Goal: Task Accomplishment & Management: Manage account settings

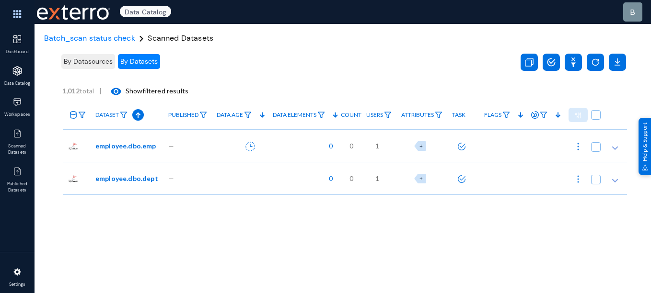
click at [203, 154] on div "—" at bounding box center [187, 145] width 48 height 33
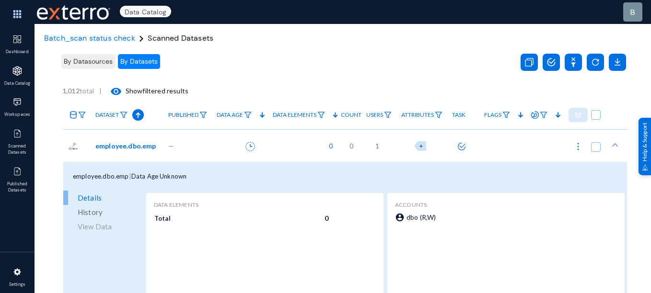
click at [203, 154] on div "—" at bounding box center [187, 145] width 48 height 33
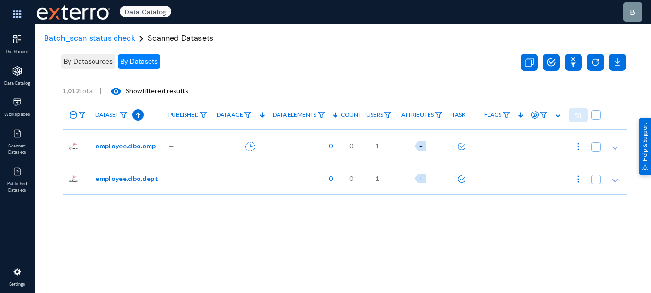
click at [212, 173] on div at bounding box center [240, 178] width 56 height 33
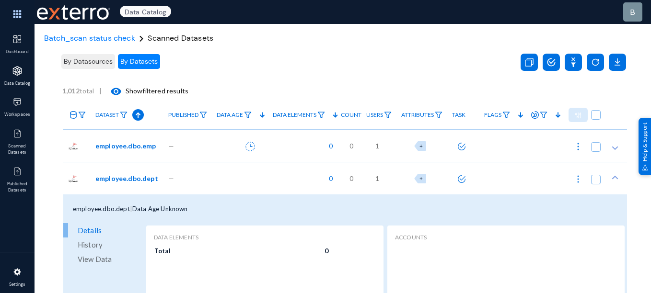
click at [203, 134] on div "—" at bounding box center [187, 145] width 48 height 33
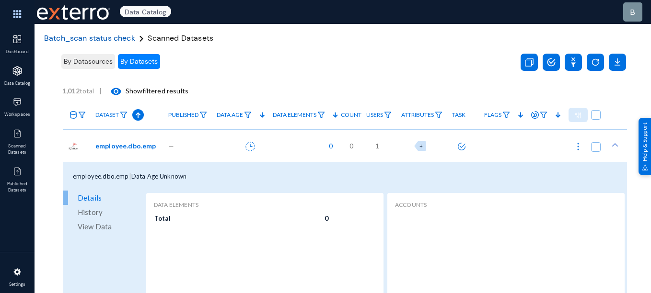
click at [90, 36] on span "Batch_scan status check" at bounding box center [89, 38] width 91 height 10
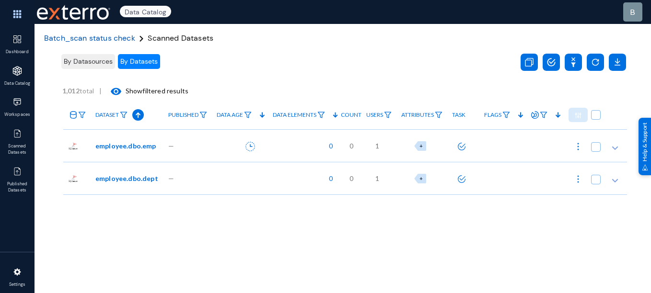
click at [104, 41] on span "Batch_scan status check" at bounding box center [89, 38] width 91 height 10
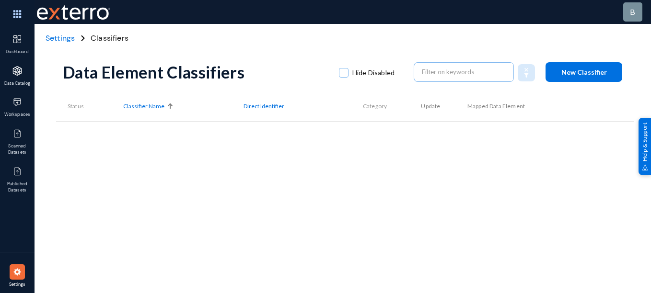
click at [65, 40] on span "Settings" at bounding box center [60, 38] width 29 height 10
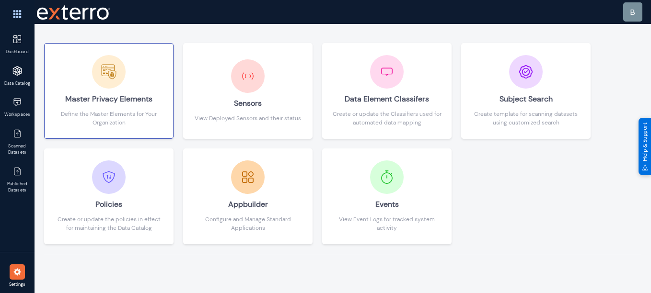
click at [144, 94] on div "Master Privacy Elements" at bounding box center [108, 99] width 109 height 21
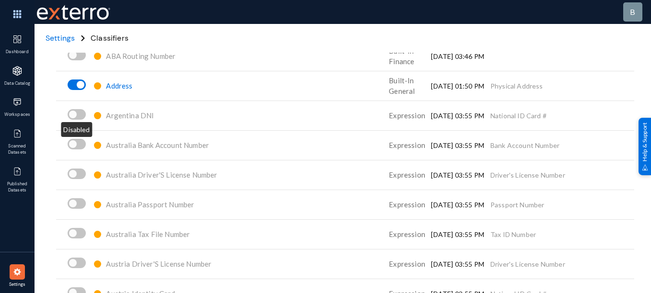
scroll to position [80, 0]
click at [75, 114] on span at bounding box center [73, 114] width 8 height 8
checkbox input "true"
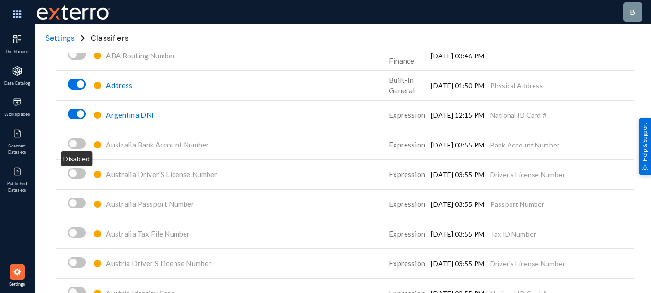
click at [76, 147] on span at bounding box center [77, 143] width 18 height 11
checkbox input "true"
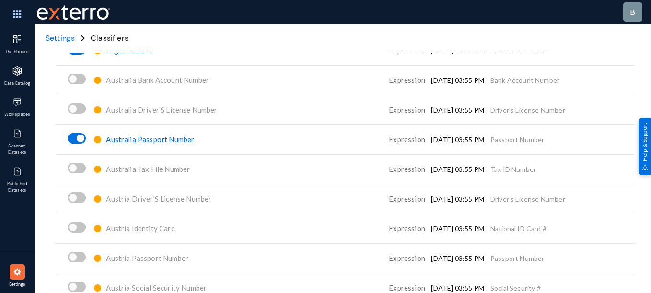
scroll to position [197, 0]
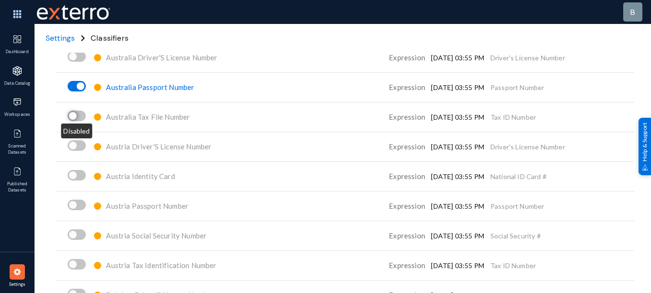
click at [74, 119] on span at bounding box center [73, 116] width 8 height 8
checkbox input "true"
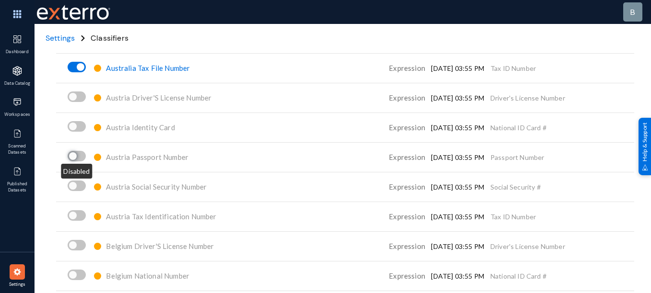
click at [72, 157] on span at bounding box center [73, 156] width 8 height 8
checkbox input "true"
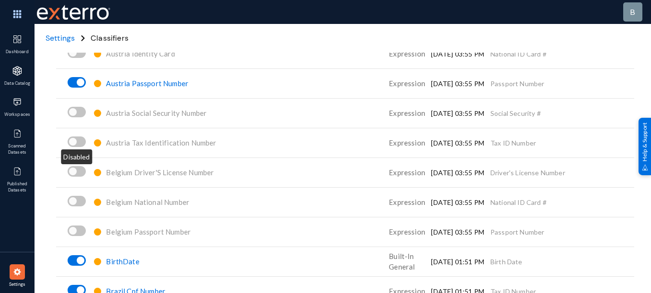
click at [80, 142] on span at bounding box center [77, 142] width 18 height 11
checkbox input "true"
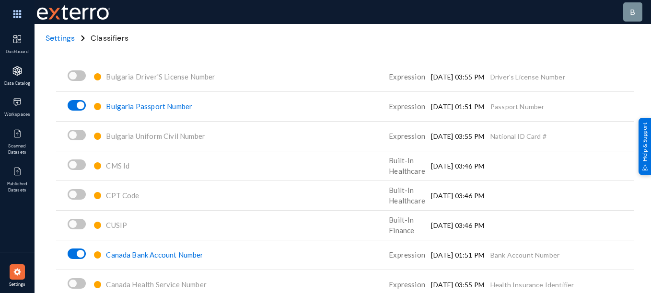
scroll to position [640, 0]
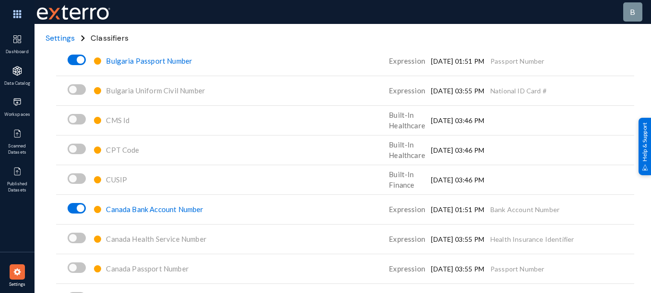
drag, startPoint x: 544, startPoint y: 91, endPoint x: 488, endPoint y: 91, distance: 56.1
click at [490, 91] on td "National ID Card #" at bounding box center [562, 91] width 144 height 30
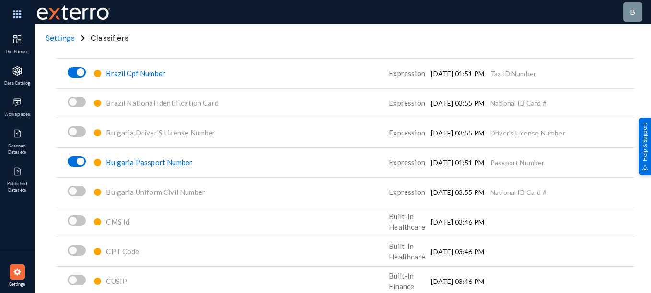
drag, startPoint x: 488, startPoint y: 91, endPoint x: 485, endPoint y: 163, distance: 71.9
drag, startPoint x: 485, startPoint y: 163, endPoint x: 543, endPoint y: 165, distance: 58.5
click at [543, 165] on td "Passport Number" at bounding box center [562, 163] width 144 height 30
drag, startPoint x: 543, startPoint y: 165, endPoint x: 487, endPoint y: 164, distance: 56.1
click at [490, 164] on td "Passport Number" at bounding box center [562, 163] width 144 height 30
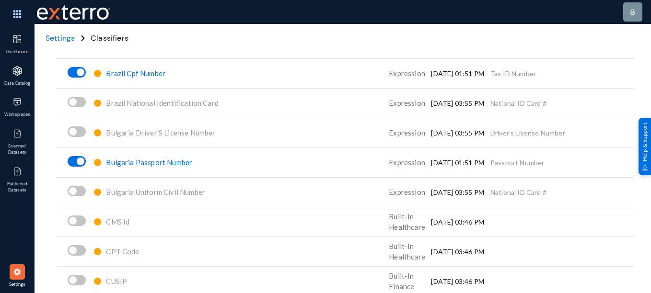
copy td "Passport Number"
drag, startPoint x: 532, startPoint y: 77, endPoint x: 480, endPoint y: 73, distance: 52.8
click at [480, 73] on tr "Brazil Cpf Number Expression 21 August 01:51 PM Tax ID Number" at bounding box center [345, 73] width 578 height 30
copy tr "Tax ID Number"
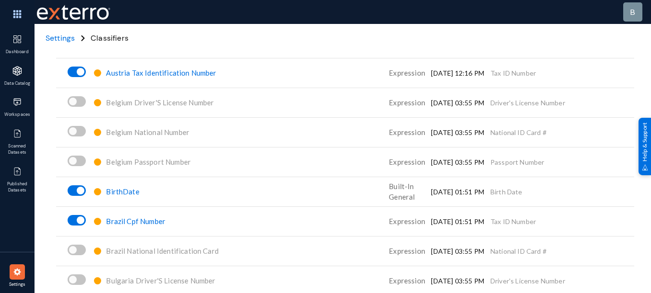
scroll to position [390, 0]
drag, startPoint x: 158, startPoint y: 192, endPoint x: 111, endPoint y: 191, distance: 47.4
click at [111, 191] on div "BirthDate" at bounding box center [211, 191] width 244 height 17
copy span "BirthDate"
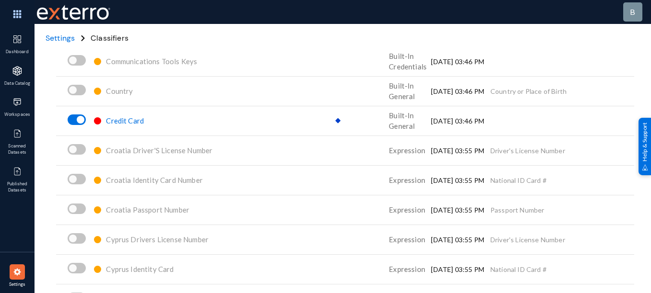
scroll to position [1055, 0]
drag, startPoint x: 156, startPoint y: 121, endPoint x: 110, endPoint y: 122, distance: 46.0
click at [110, 122] on div "Credit Card" at bounding box center [211, 121] width 244 height 17
copy span "Credit Card"
click at [125, 119] on span "Credit Card" at bounding box center [125, 120] width 38 height 9
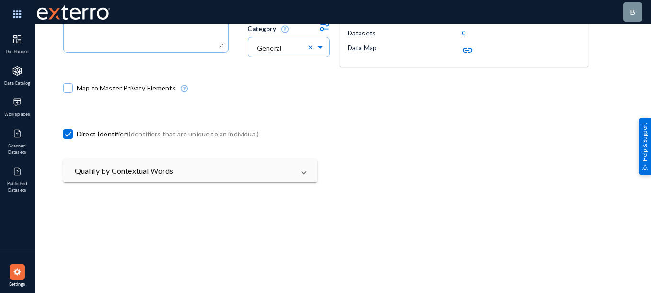
scroll to position [152, 0]
click at [71, 91] on span at bounding box center [68, 89] width 10 height 10
click at [69, 93] on input "Map to Master Privacy Elements" at bounding box center [68, 93] width 1 height 1
checkbox input "true"
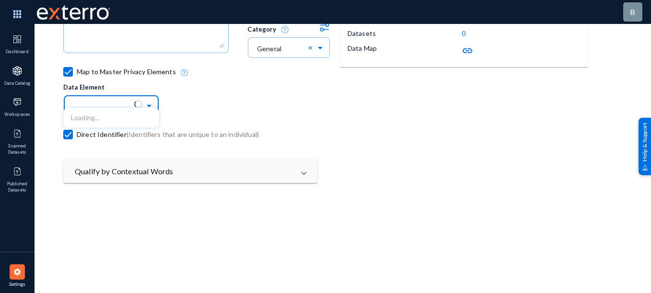
click at [106, 106] on input "text" at bounding box center [116, 105] width 86 height 16
type input "c"
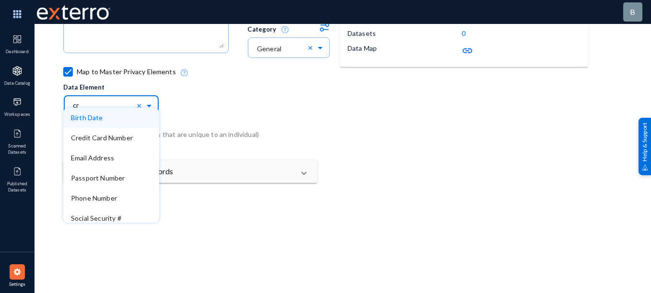
type input "cre"
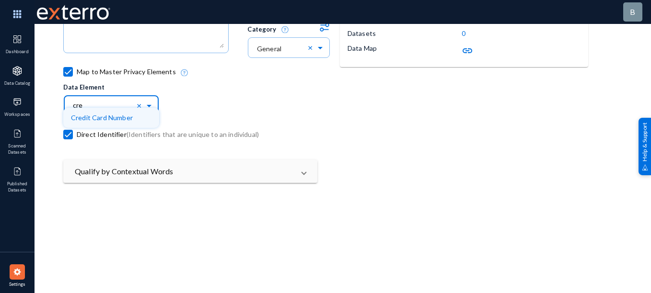
click at [120, 115] on span "Credit Card Number" at bounding box center [102, 118] width 62 height 8
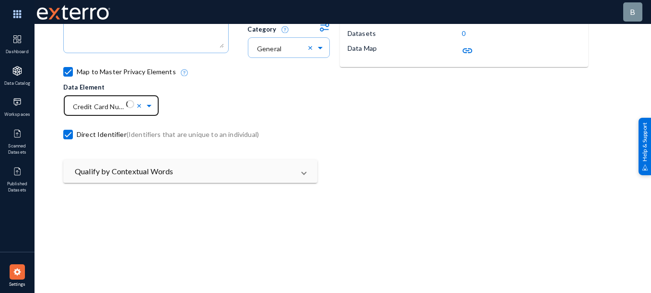
click at [236, 125] on div "Direct Identifier (Identifiers that are unique to an individual)" at bounding box center [201, 137] width 276 height 46
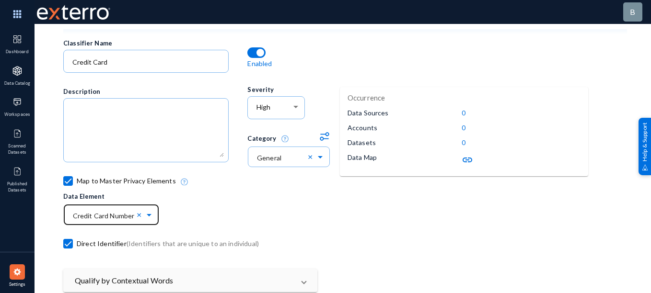
scroll to position [0, 0]
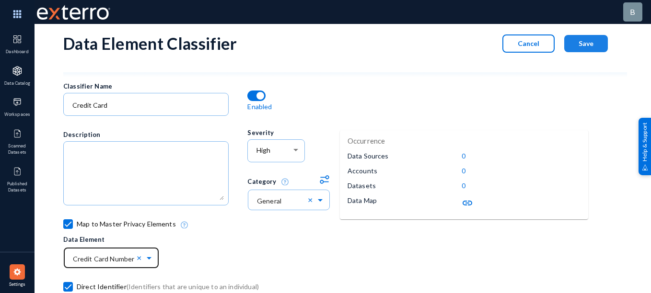
click at [591, 45] on button "Save" at bounding box center [586, 43] width 44 height 17
checkbox input "false"
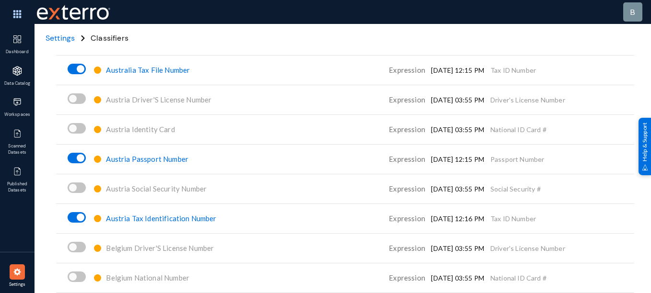
scroll to position [252, 0]
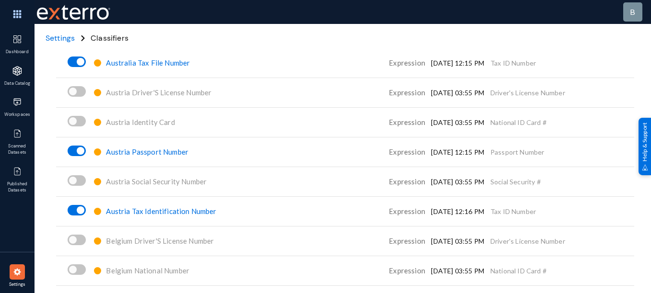
copy tbody "ABA Routing Number Built-In Finance 20 August 03:46 PM Address Built-In General…"
click at [578, 146] on td "Passport Number" at bounding box center [562, 152] width 144 height 30
drag, startPoint x: 549, startPoint y: 150, endPoint x: 487, endPoint y: 155, distance: 62.0
click at [490, 155] on td "Passport Number" at bounding box center [562, 152] width 144 height 30
copy td "Passport Number"
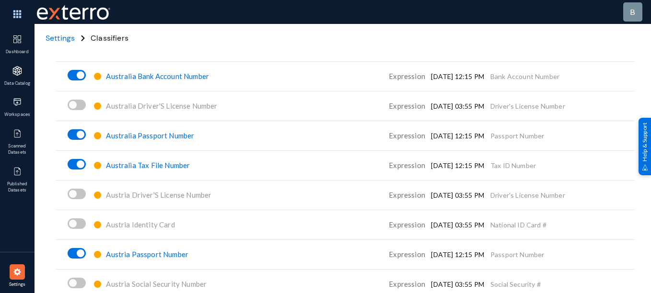
scroll to position [0, 0]
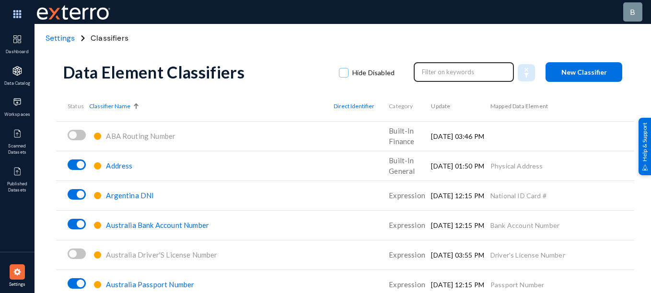
click at [427, 77] on input "text" at bounding box center [464, 72] width 84 height 14
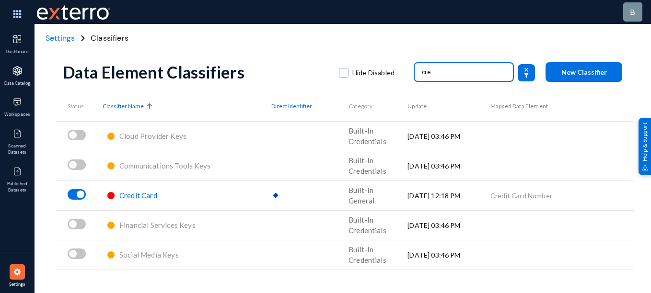
type input "cre"
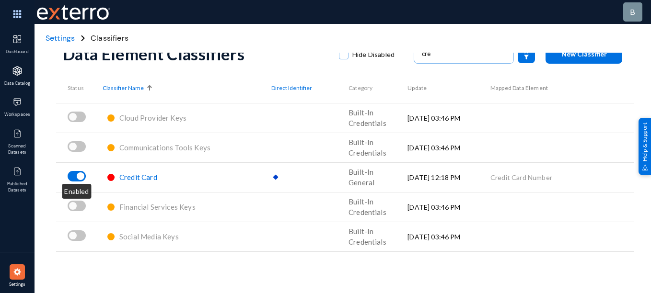
click at [80, 172] on span at bounding box center [80, 175] width 10 height 10
checkbox input "false"
click at [76, 175] on span at bounding box center [73, 176] width 8 height 8
checkbox input "true"
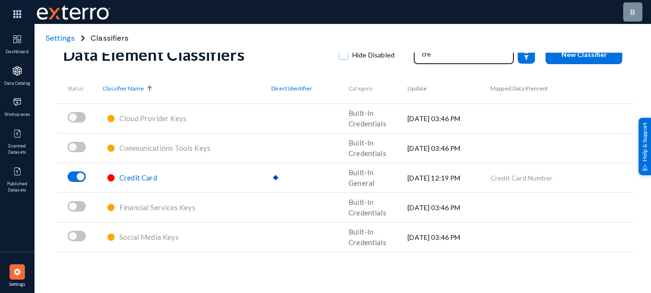
click at [437, 60] on input "cre" at bounding box center [464, 54] width 84 height 14
drag, startPoint x: 437, startPoint y: 60, endPoint x: 331, endPoint y: 81, distance: 108.5
click at [331, 81] on div "Data Element Classifiers Hide Disabled cre New Classifier Status Classifier Nam…" at bounding box center [344, 149] width 563 height 287
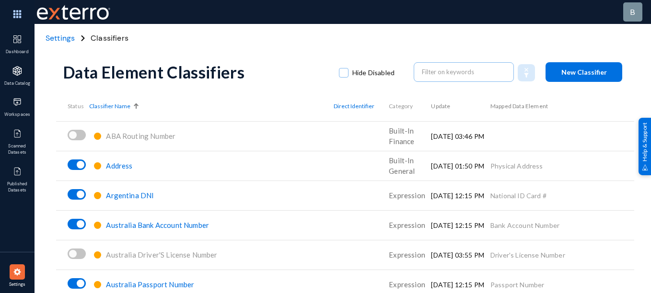
click at [467, 86] on div "Data Element Classifiers Hide Disabled New Classifier" at bounding box center [344, 72] width 563 height 39
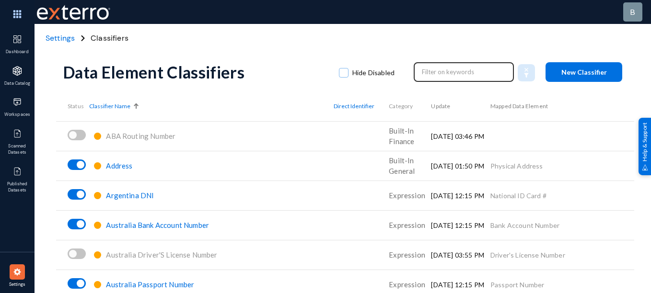
click at [457, 75] on input "text" at bounding box center [464, 72] width 84 height 14
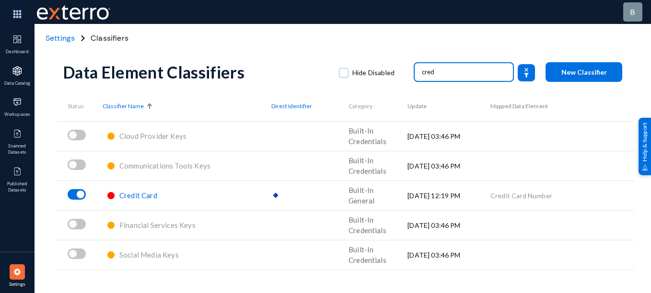
type input "cred"
